Goal: Transaction & Acquisition: Purchase product/service

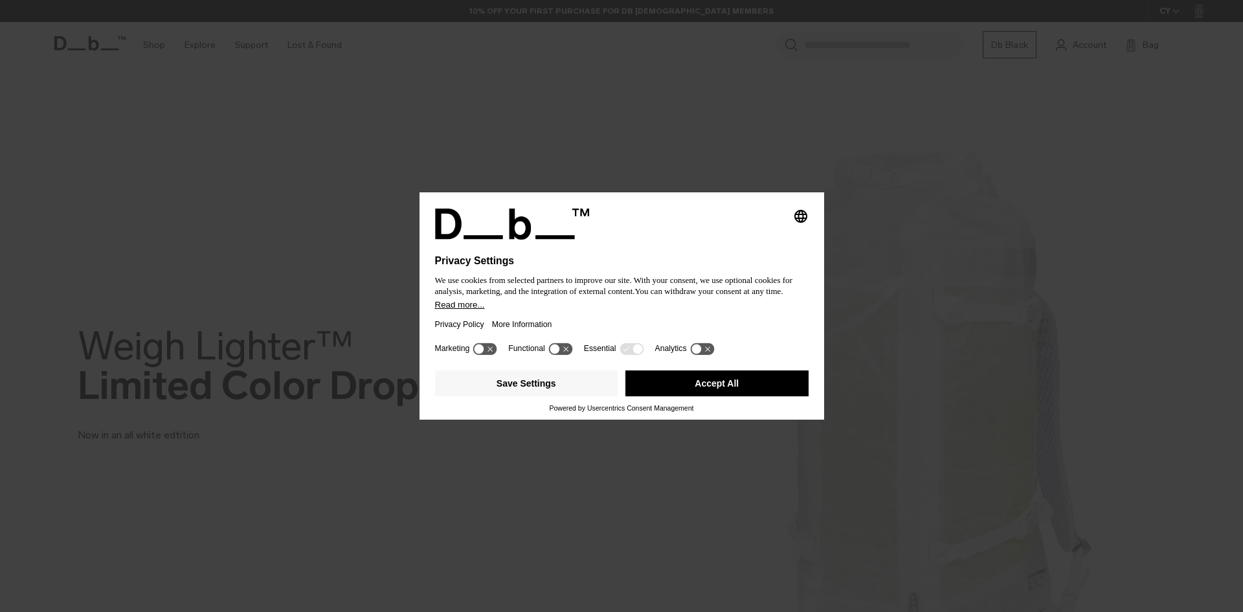
drag, startPoint x: 703, startPoint y: 391, endPoint x: 705, endPoint y: 401, distance: 10.5
click at [705, 401] on div "Save Settings Accept All" at bounding box center [622, 384] width 374 height 39
click at [705, 394] on button "Accept All" at bounding box center [716, 383] width 183 height 26
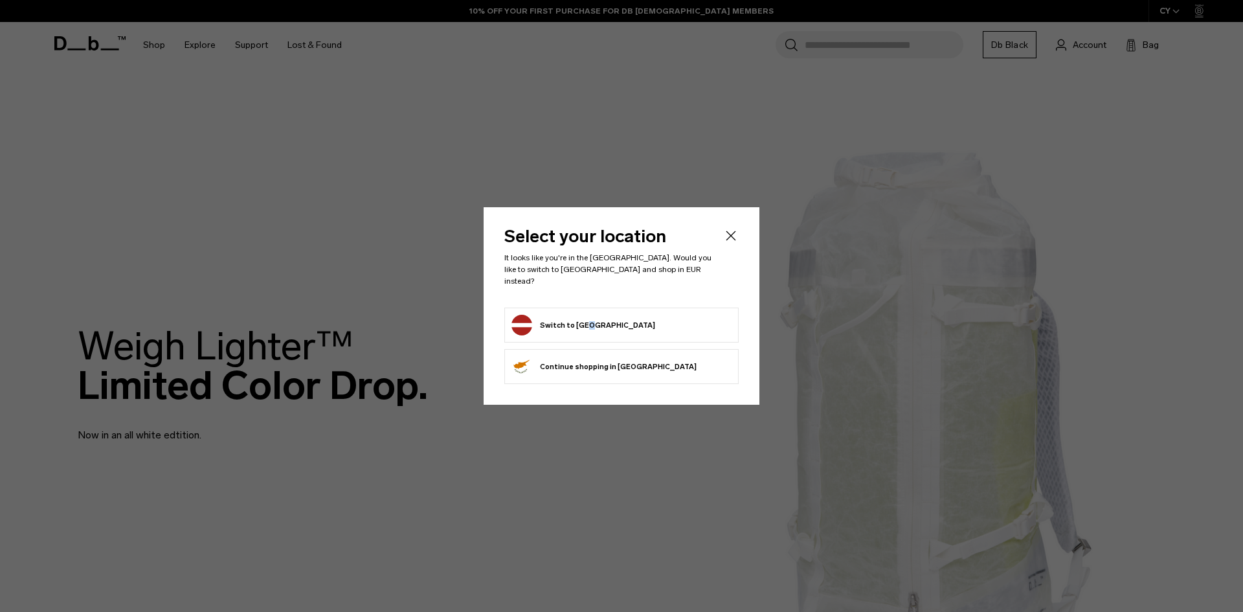
drag, startPoint x: 585, startPoint y: 308, endPoint x: 586, endPoint y: 319, distance: 11.0
click at [585, 311] on li "Switch to Latvia" at bounding box center [621, 325] width 234 height 35
click at [736, 243] on icon "Close" at bounding box center [731, 236] width 16 height 16
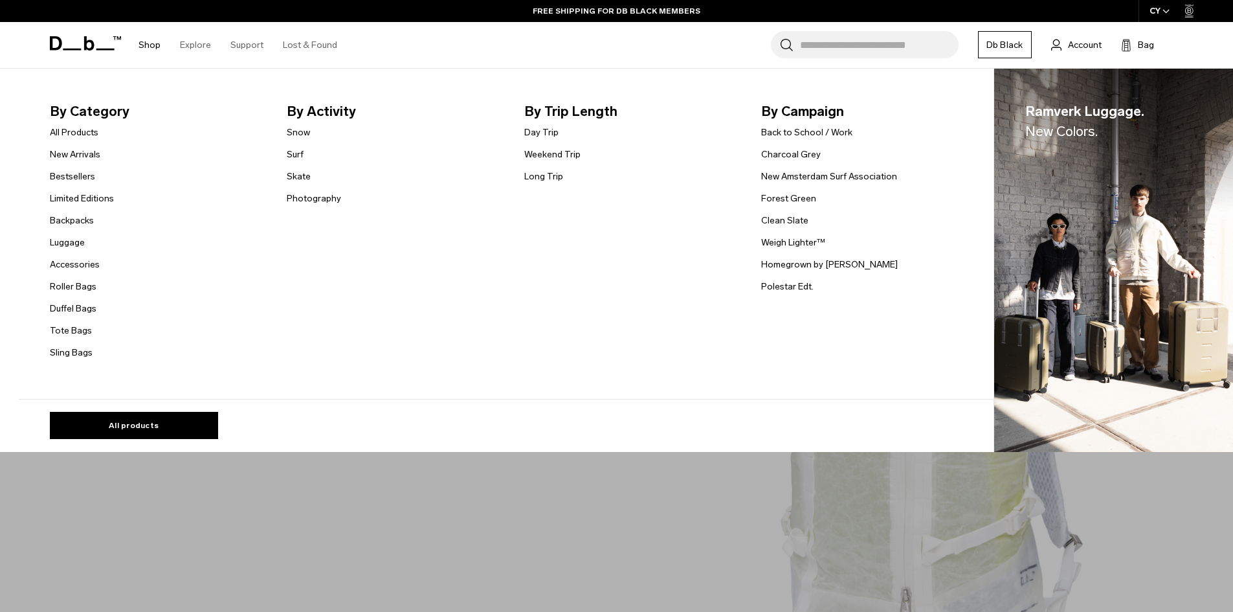
click at [146, 43] on link "Shop" at bounding box center [150, 45] width 22 height 46
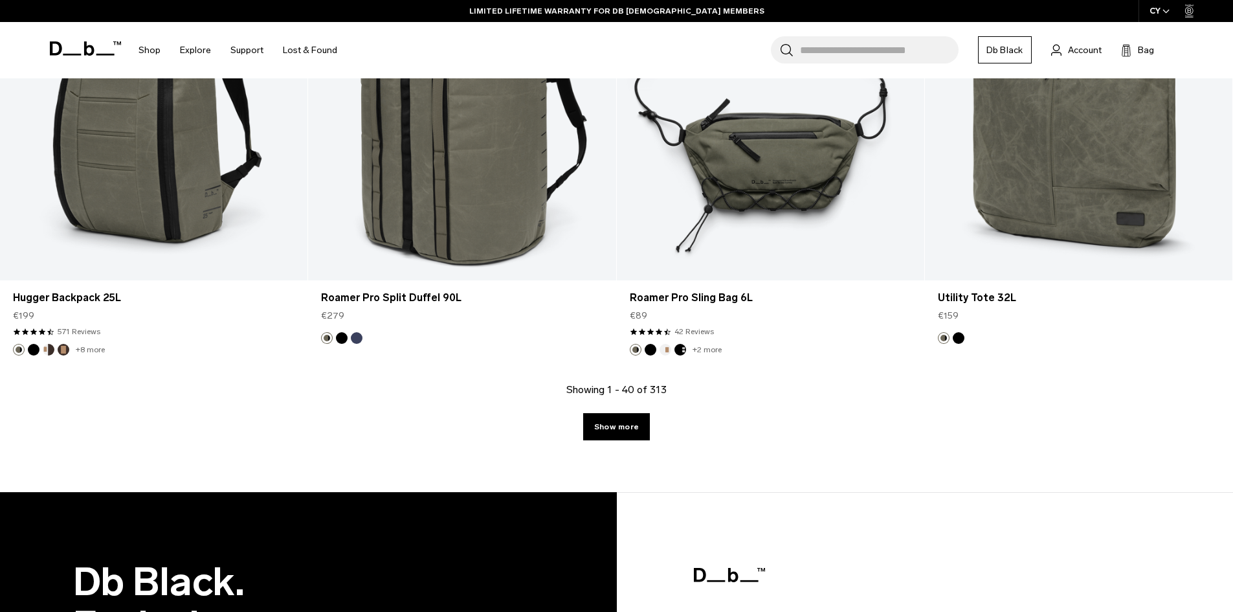
scroll to position [5114, 0]
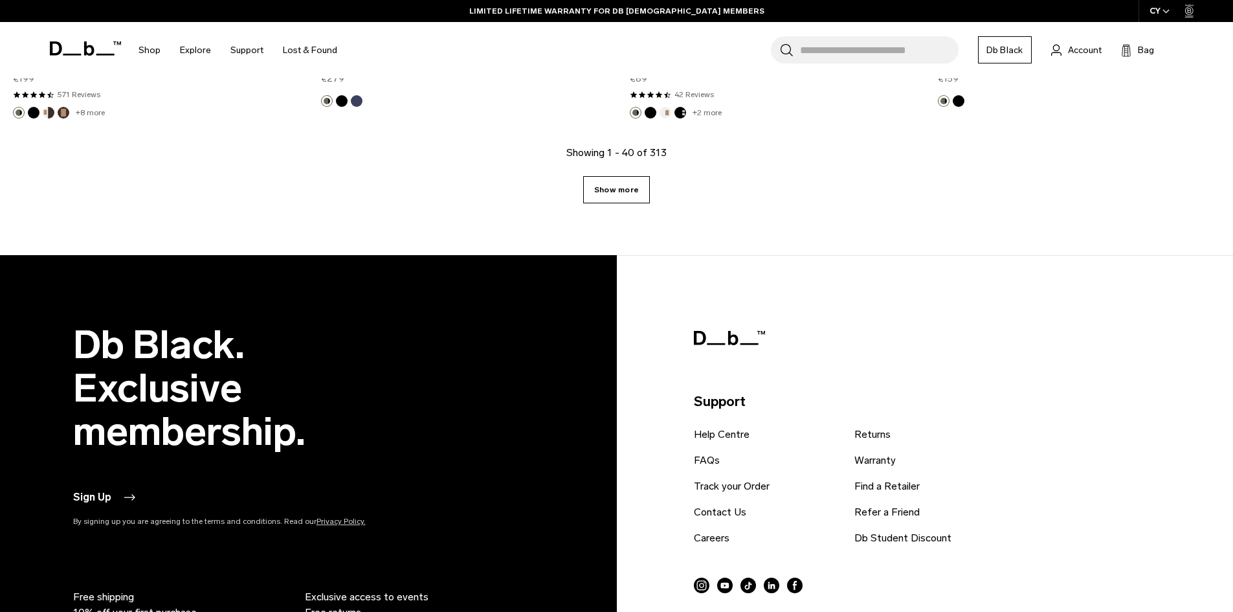
click at [602, 181] on link "Show more" at bounding box center [616, 189] width 67 height 27
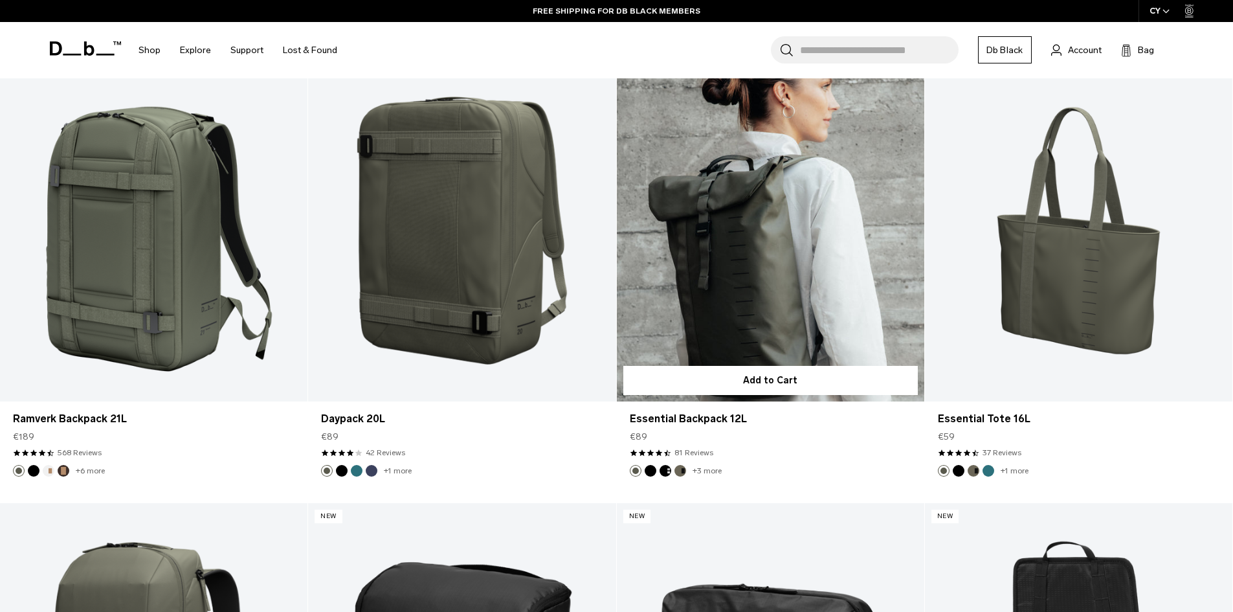
scroll to position [6539, 0]
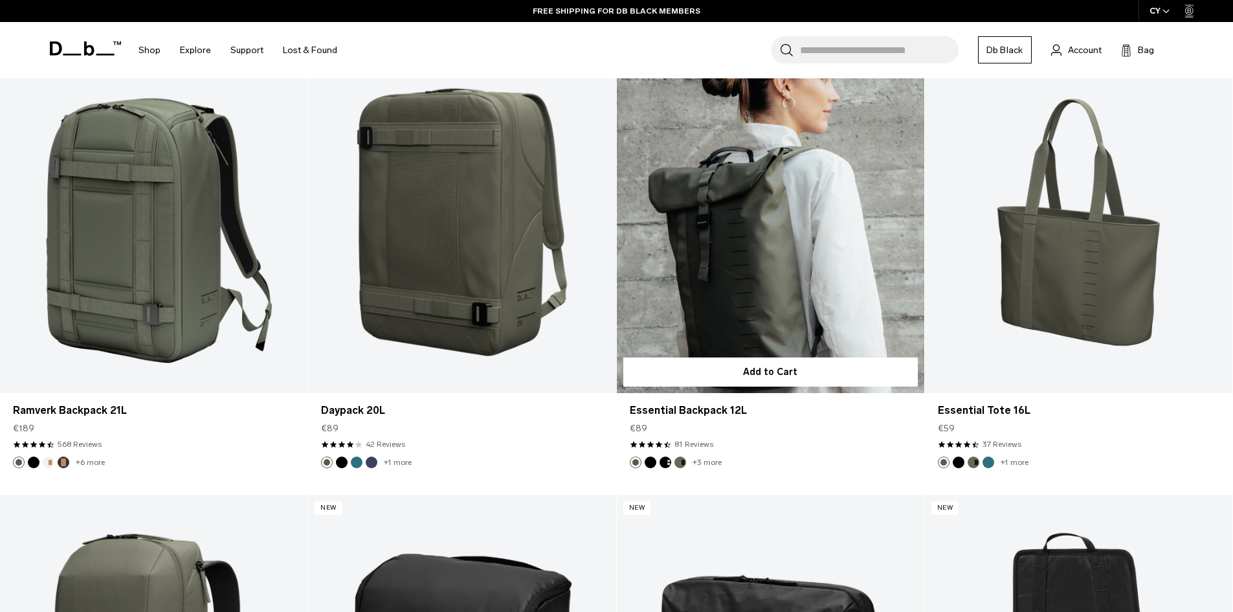
click at [753, 207] on link "Essential Backpack 12L" at bounding box center [771, 222] width 308 height 342
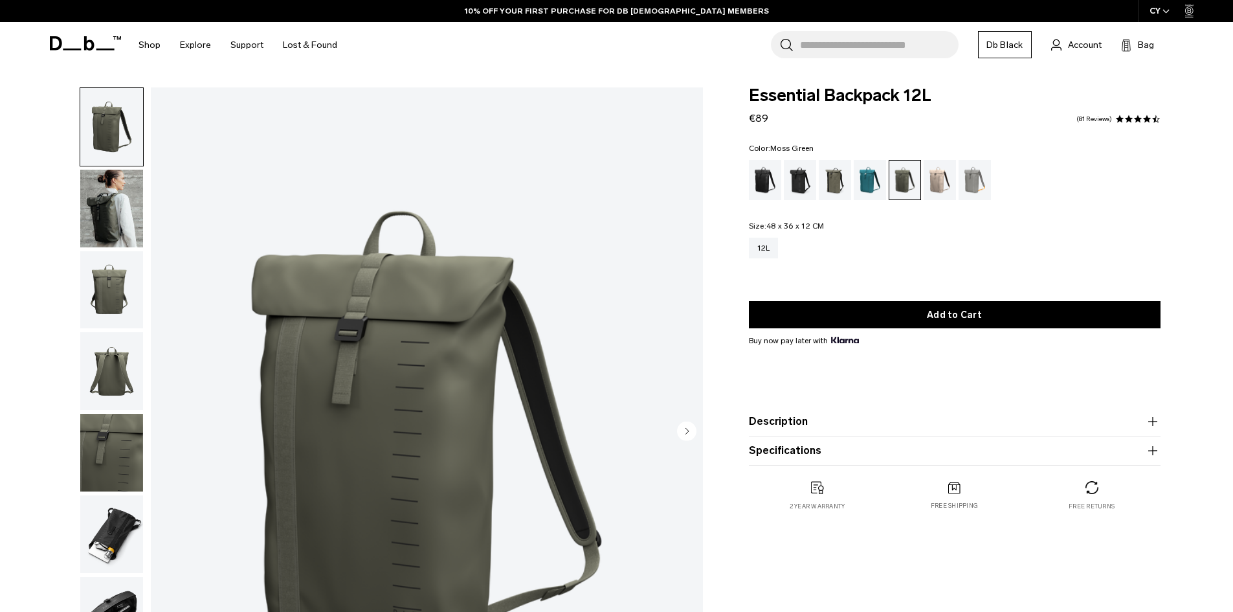
click at [108, 266] on img "button" at bounding box center [111, 290] width 63 height 78
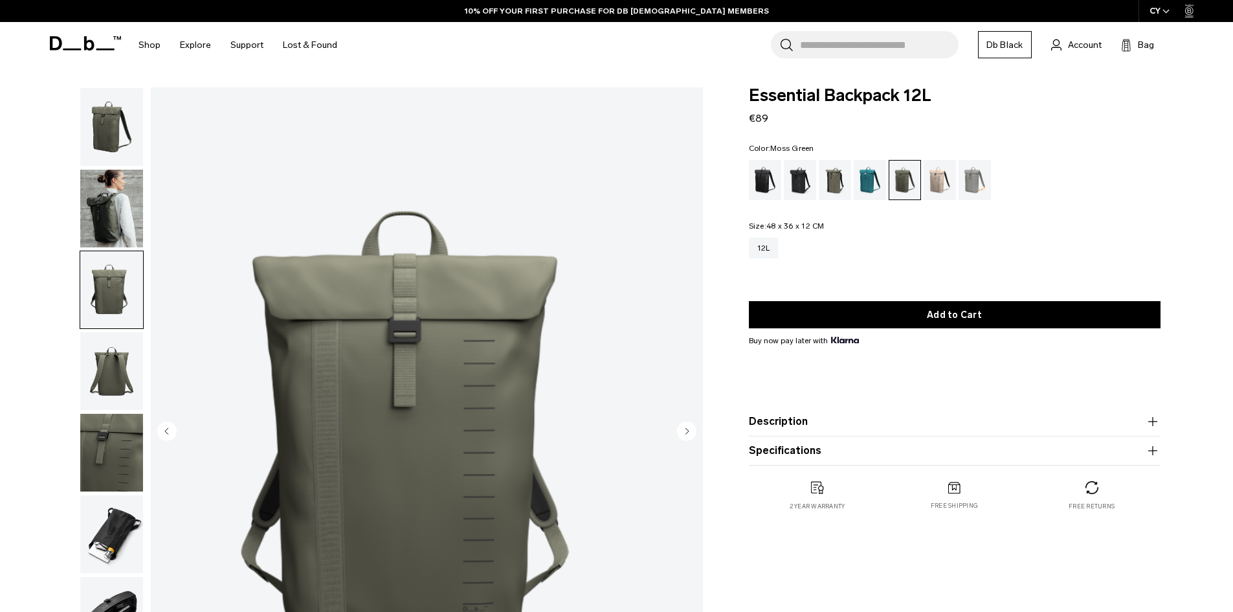
click at [95, 344] on img "button" at bounding box center [111, 371] width 63 height 78
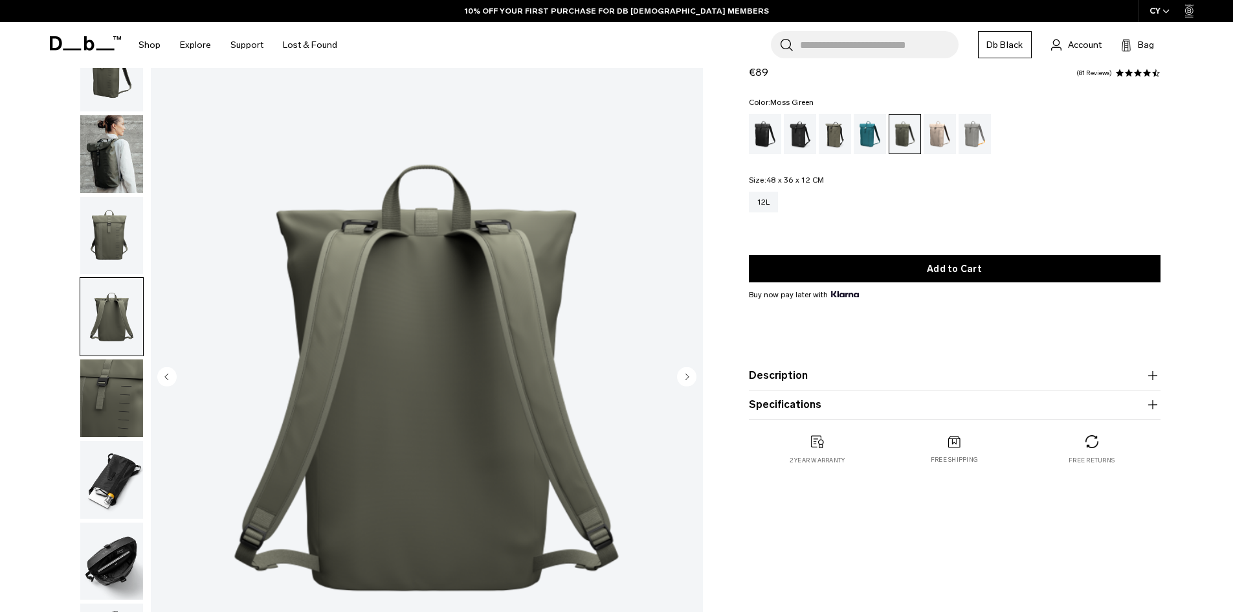
scroll to position [129, 0]
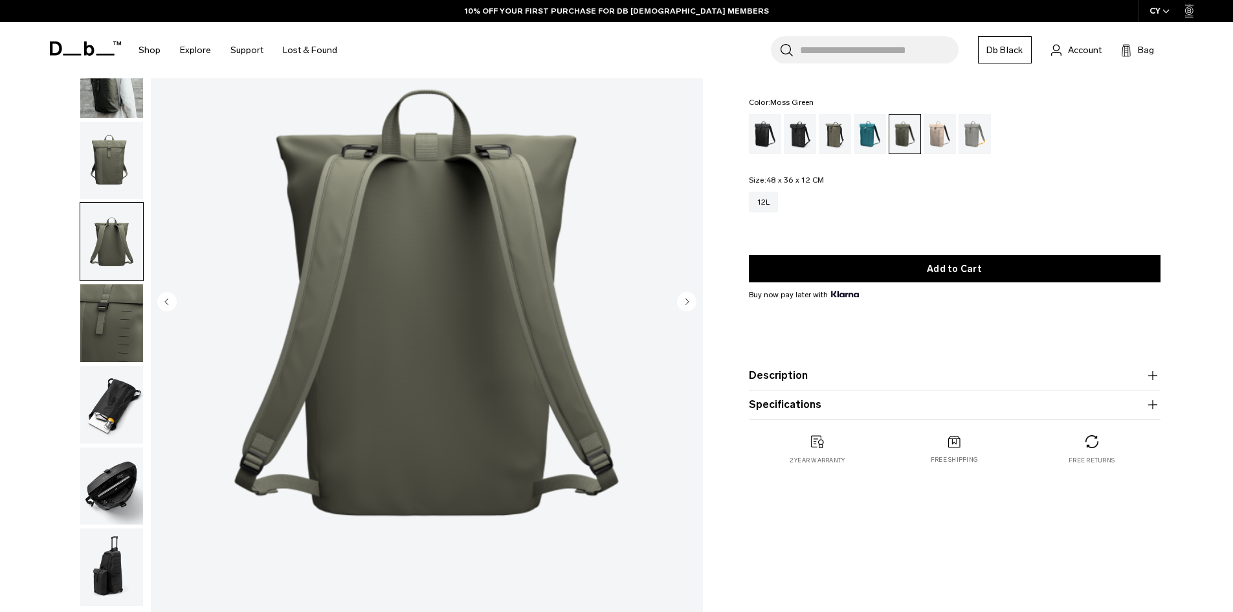
click at [138, 344] on img "button" at bounding box center [111, 323] width 63 height 78
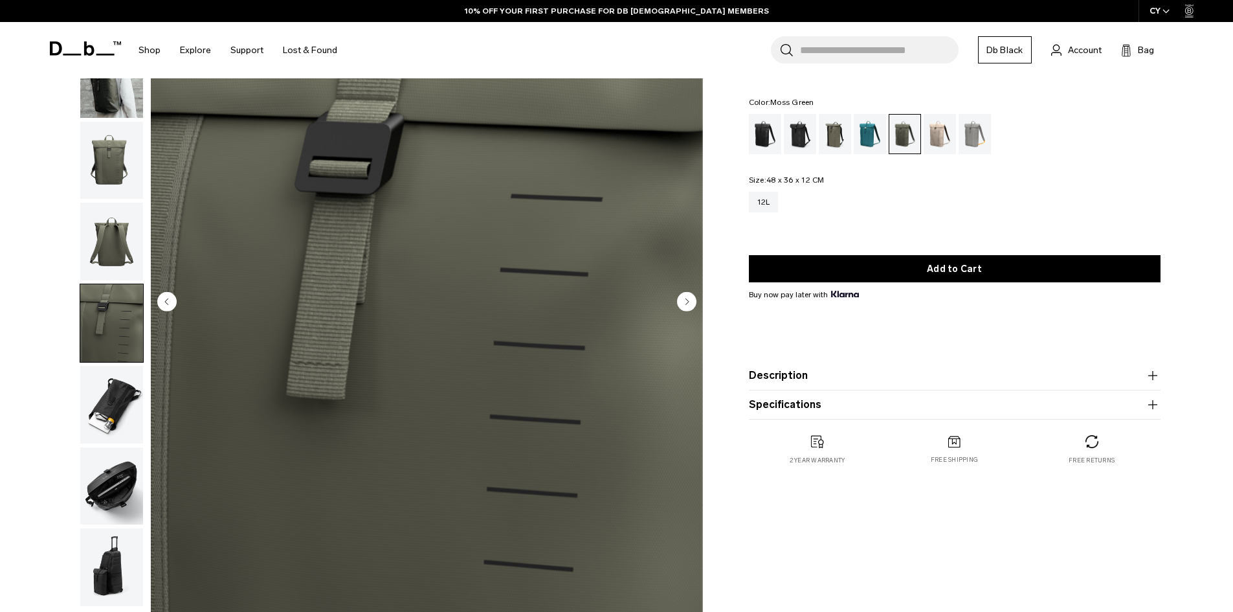
click at [118, 407] on img "button" at bounding box center [111, 405] width 63 height 78
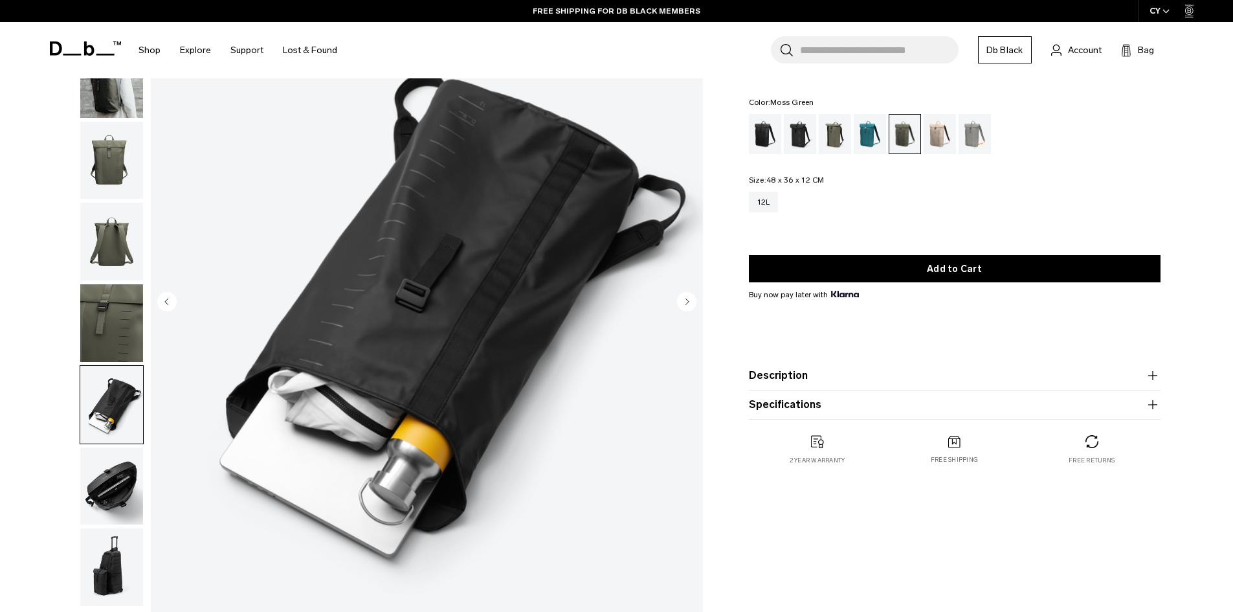
click at [118, 456] on img "button" at bounding box center [111, 486] width 63 height 78
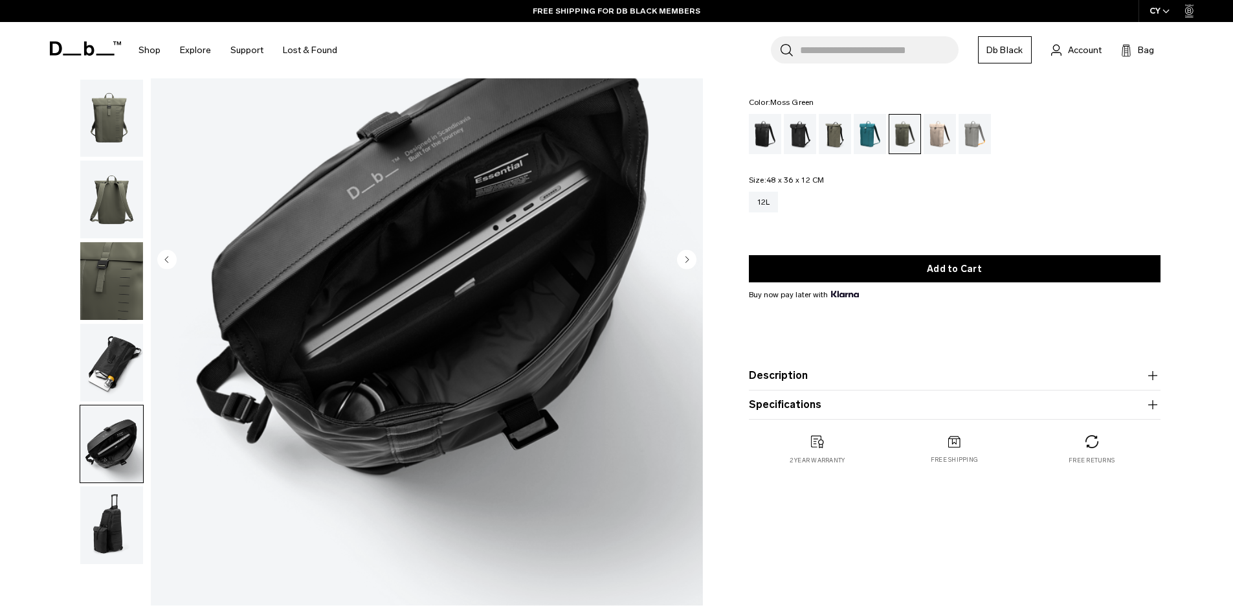
scroll to position [194, 0]
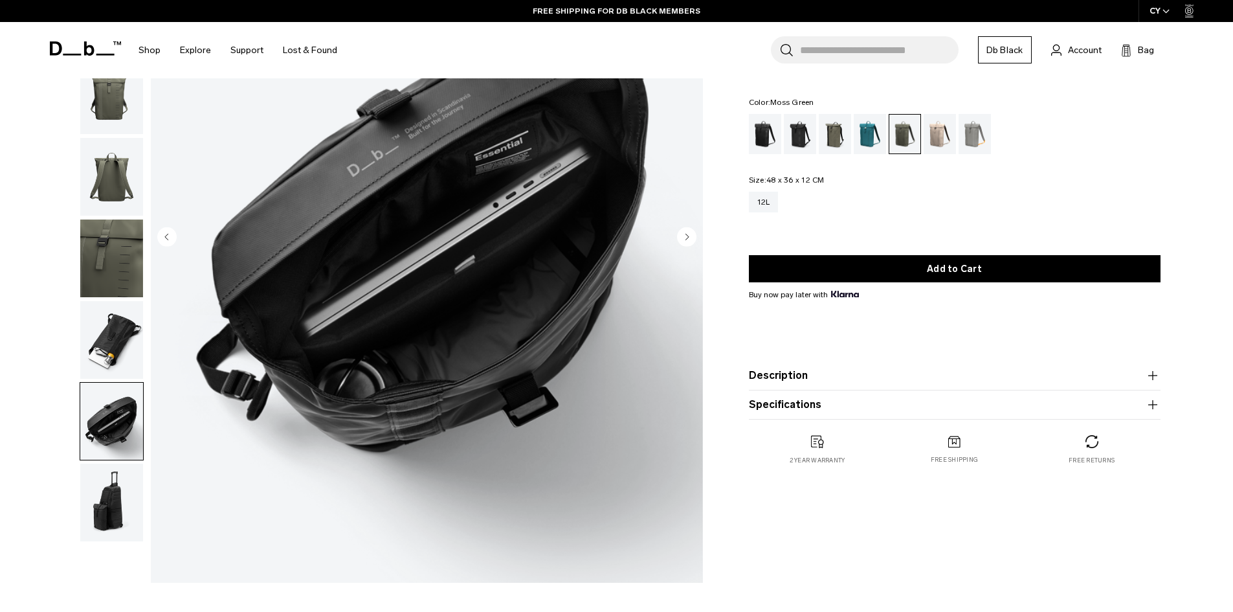
click at [111, 497] on img "button" at bounding box center [111, 503] width 63 height 78
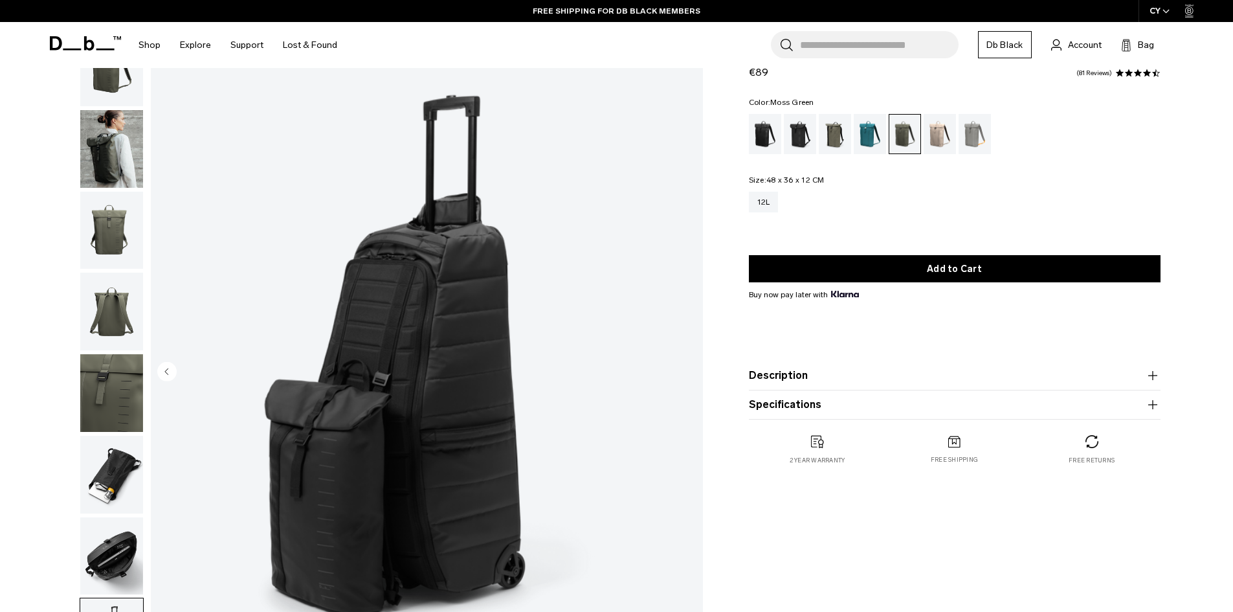
scroll to position [0, 0]
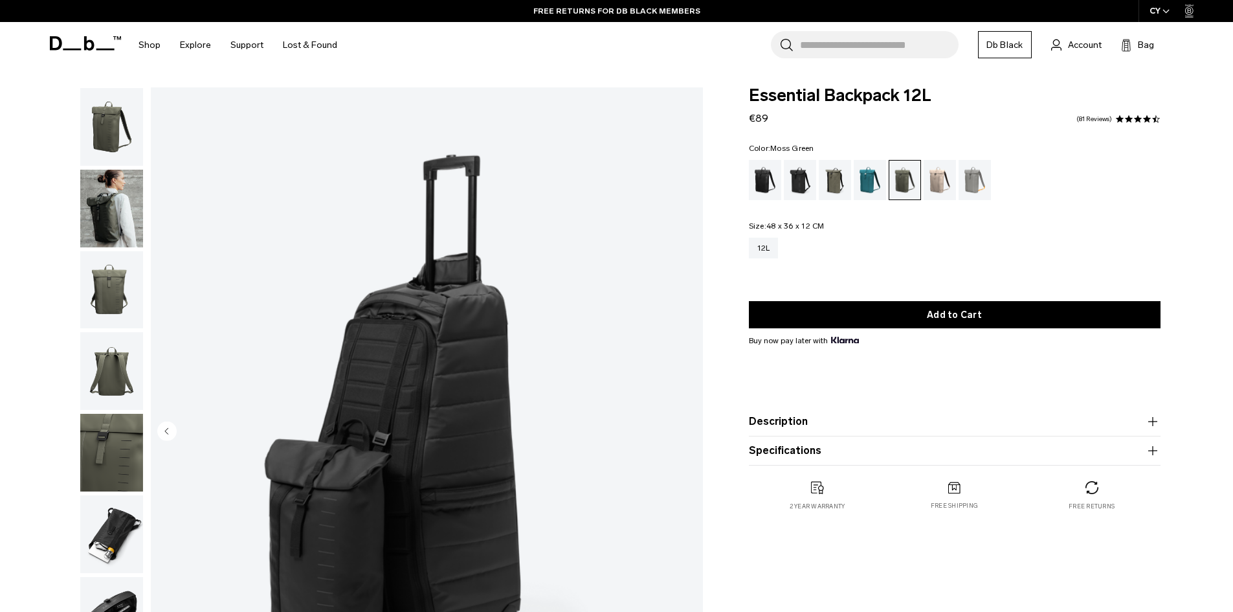
click at [811, 413] on product-accordion "Description A simple, everyday backpack for city slickers who don’t need any fr…" at bounding box center [955, 421] width 412 height 29
click at [796, 423] on button "Description" at bounding box center [955, 422] width 412 height 16
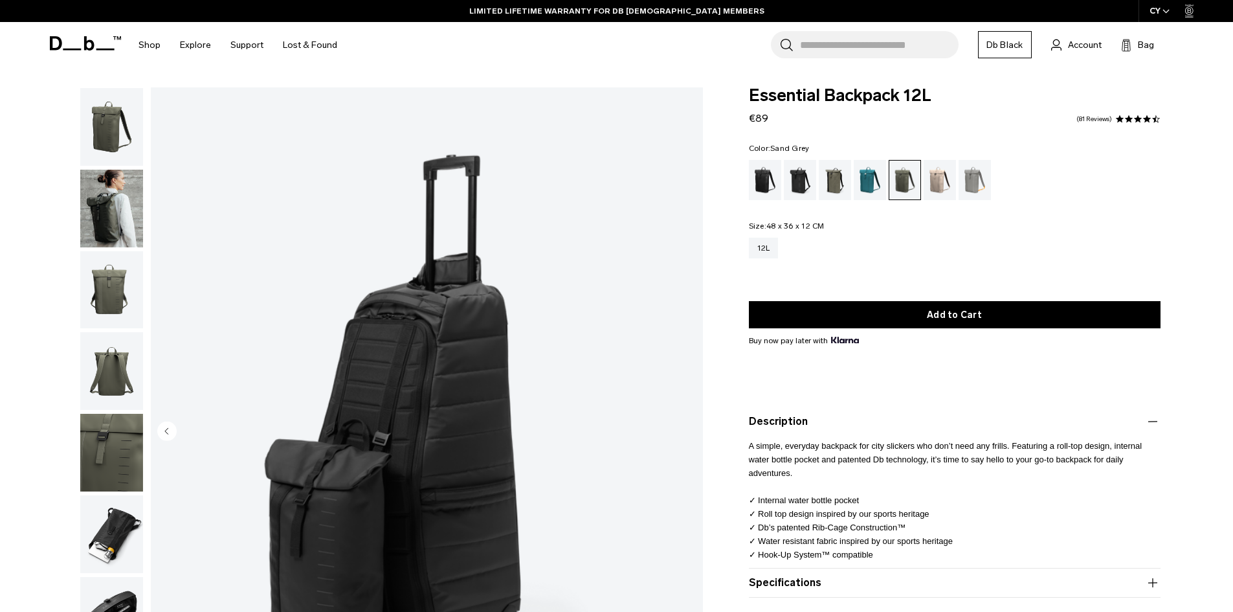
click at [972, 174] on div "Sand Grey" at bounding box center [975, 180] width 33 height 40
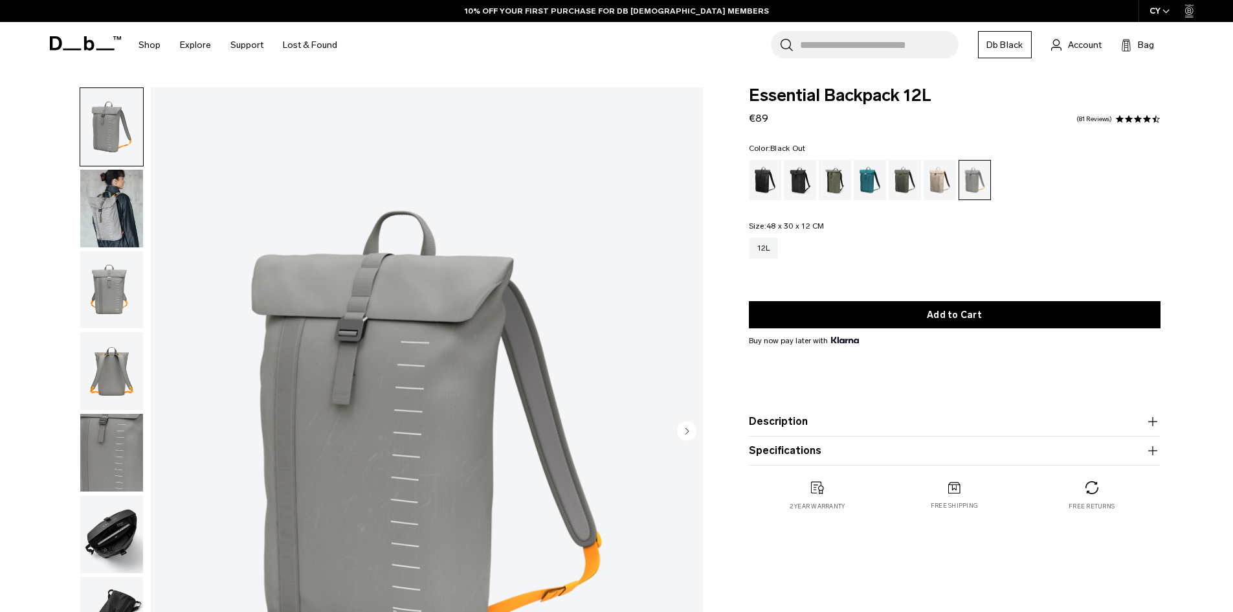
click at [760, 175] on div "Black Out" at bounding box center [765, 180] width 33 height 40
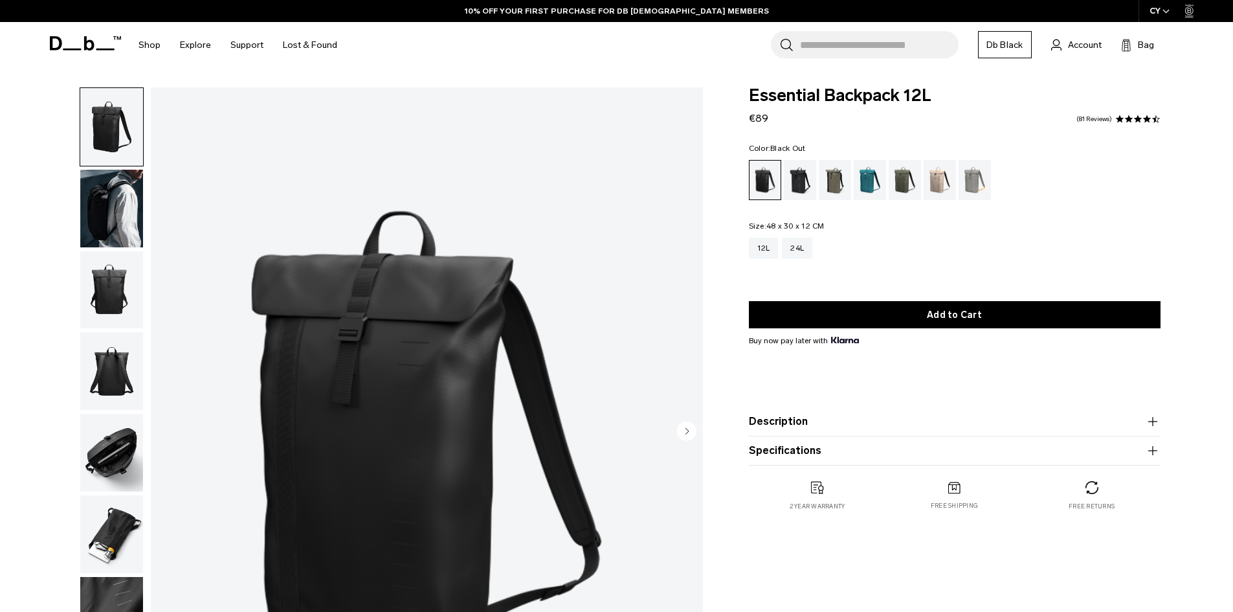
click at [805, 172] on div "Charcoal Grey" at bounding box center [800, 180] width 33 height 40
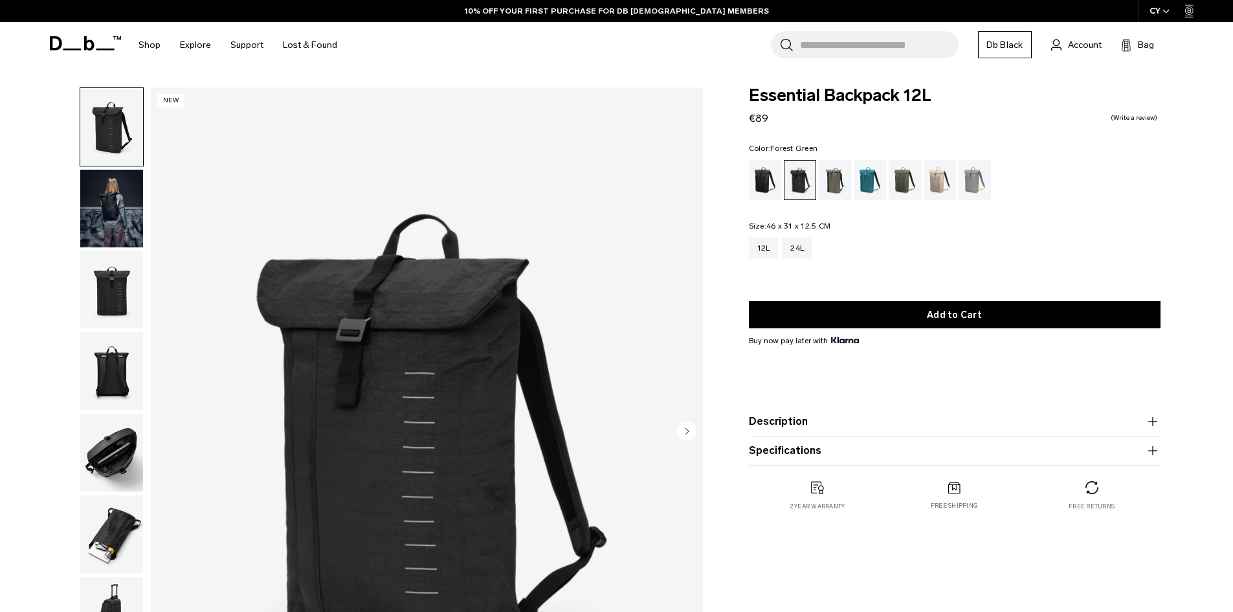
click at [840, 173] on div "Forest Green" at bounding box center [835, 180] width 33 height 40
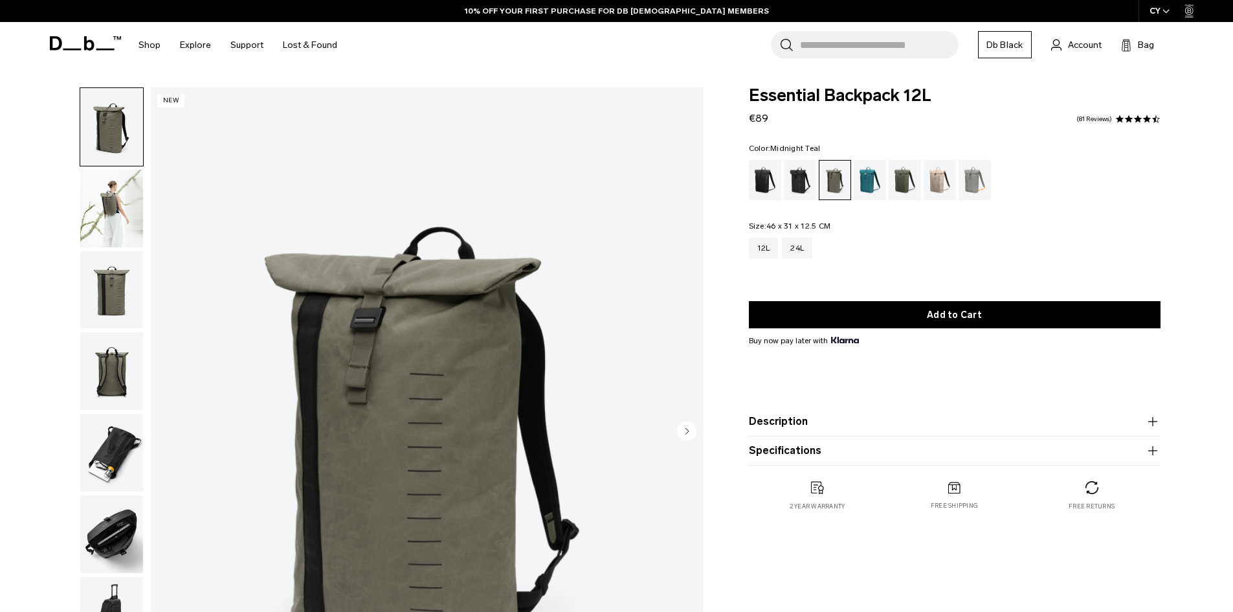
drag, startPoint x: 0, startPoint y: 0, endPoint x: 856, endPoint y: 172, distance: 873.0
click at [856, 172] on div "Midnight Teal" at bounding box center [870, 180] width 33 height 40
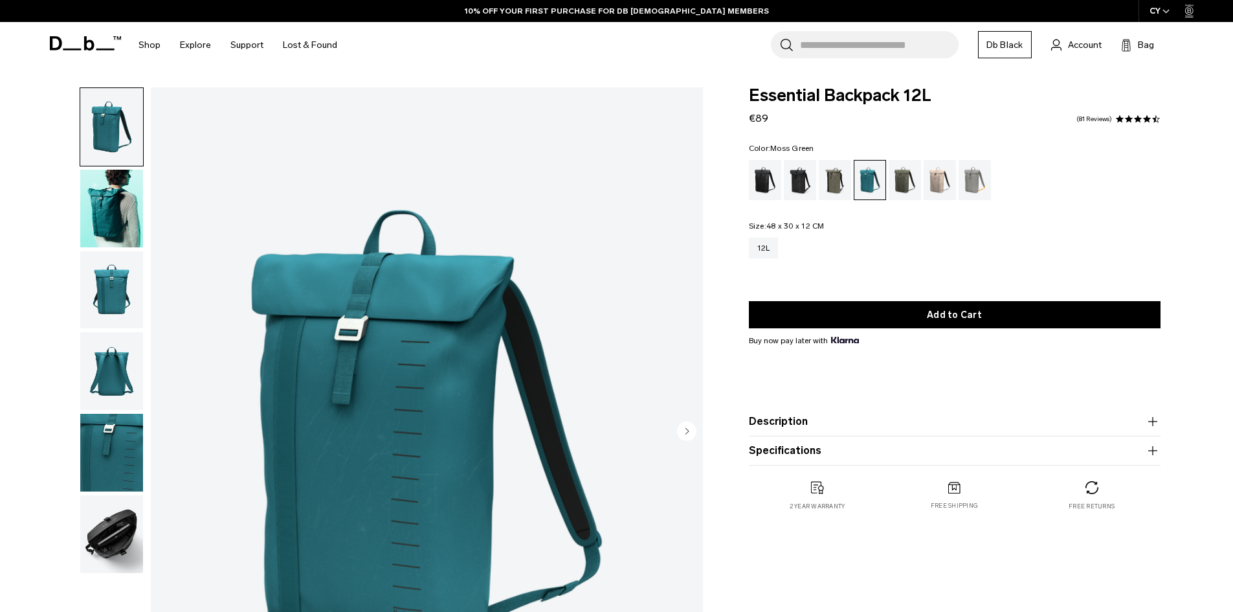
click at [915, 181] on div "Moss Green" at bounding box center [905, 180] width 33 height 40
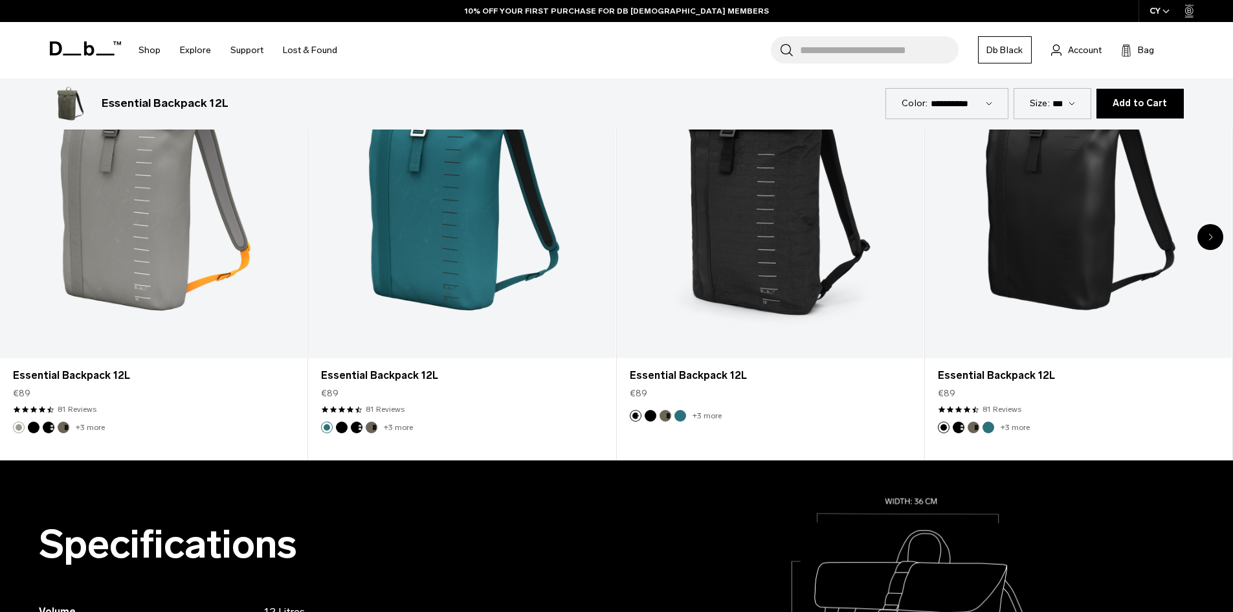
scroll to position [777, 0]
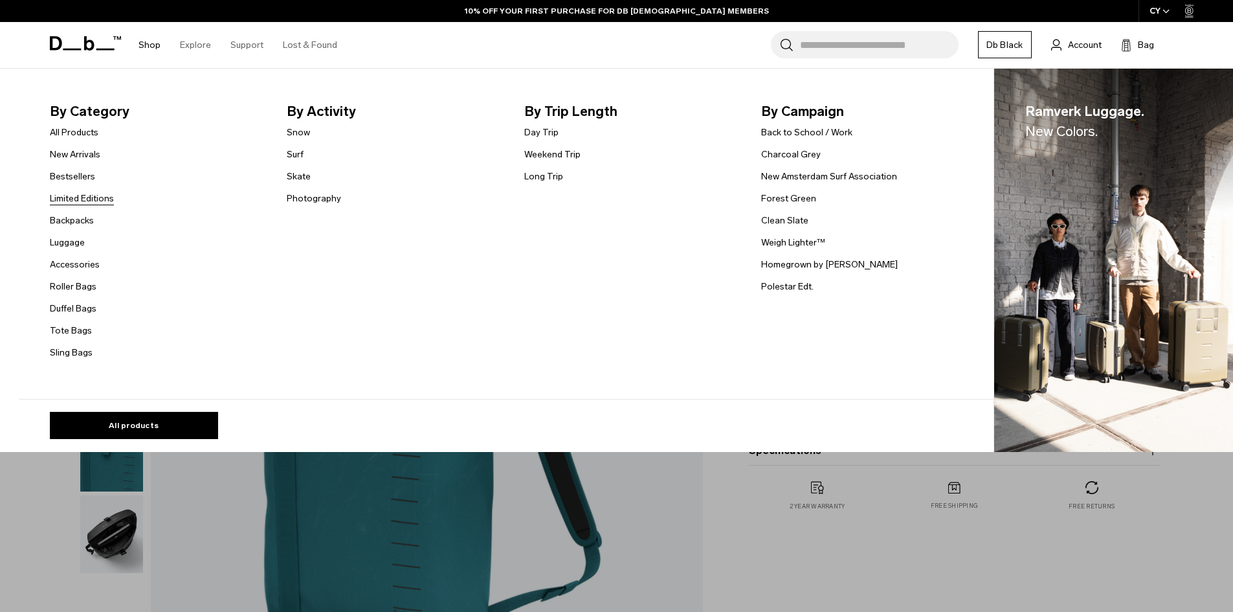
click at [93, 198] on link "Limited Editions" at bounding box center [82, 199] width 64 height 14
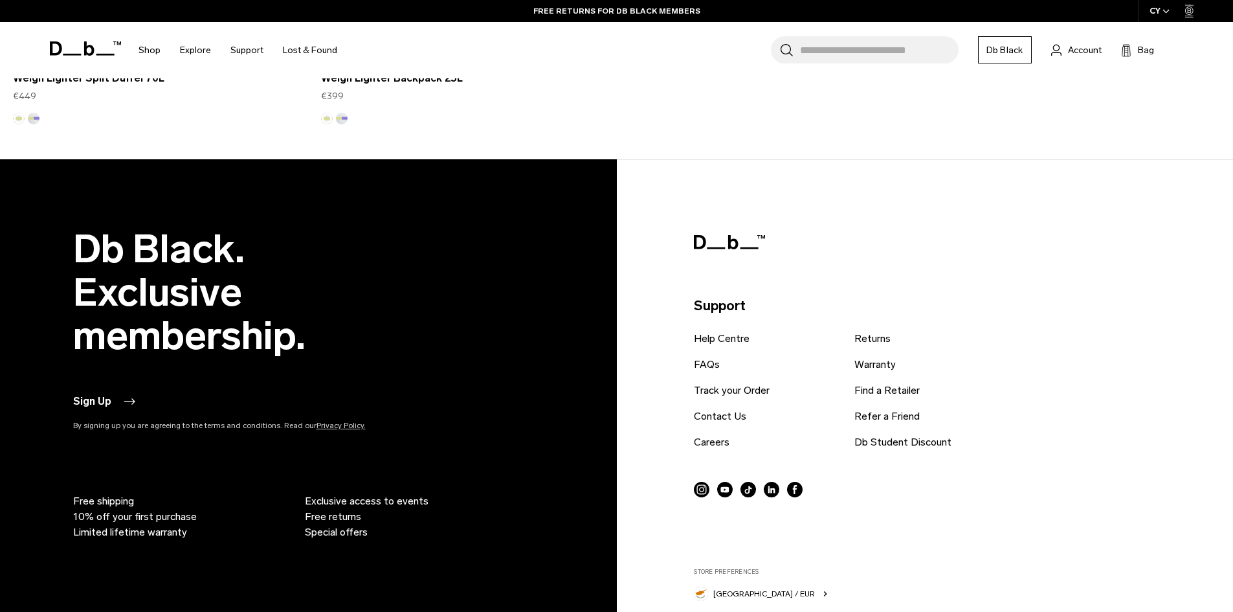
scroll to position [3004, 0]
